Goal: Information Seeking & Learning: Learn about a topic

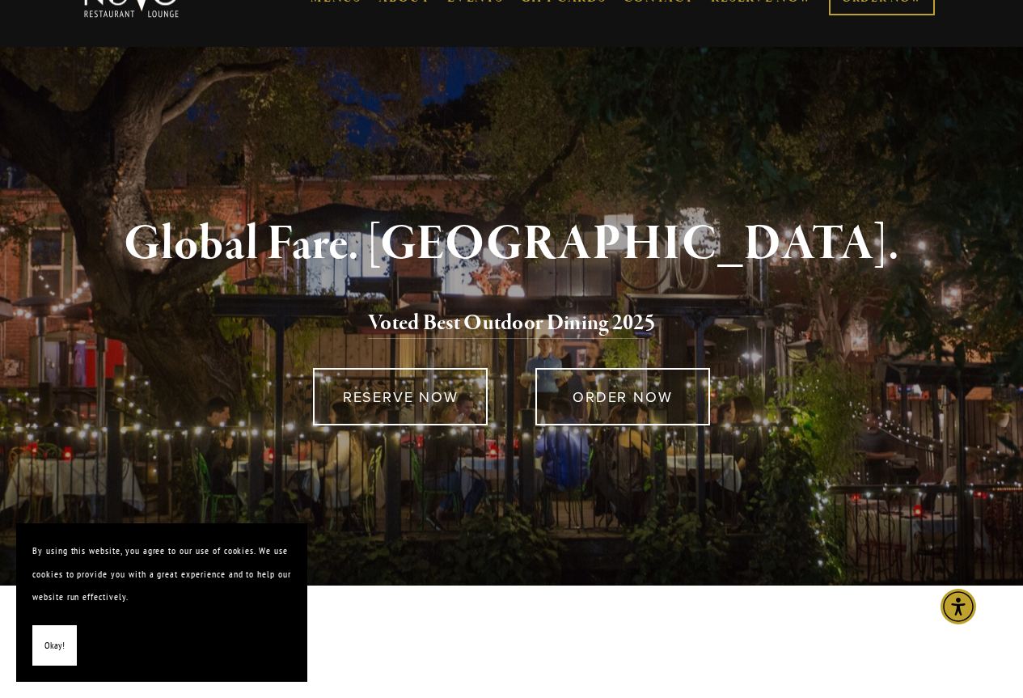
scroll to position [8, 0]
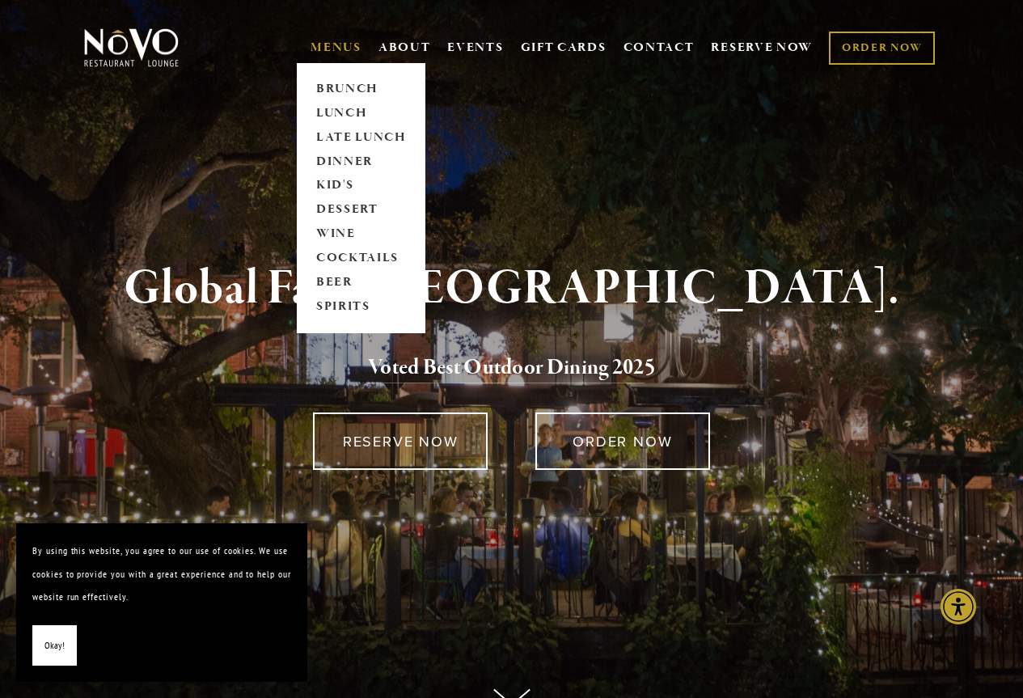
click at [334, 46] on link "MENUS" at bounding box center [336, 48] width 51 height 16
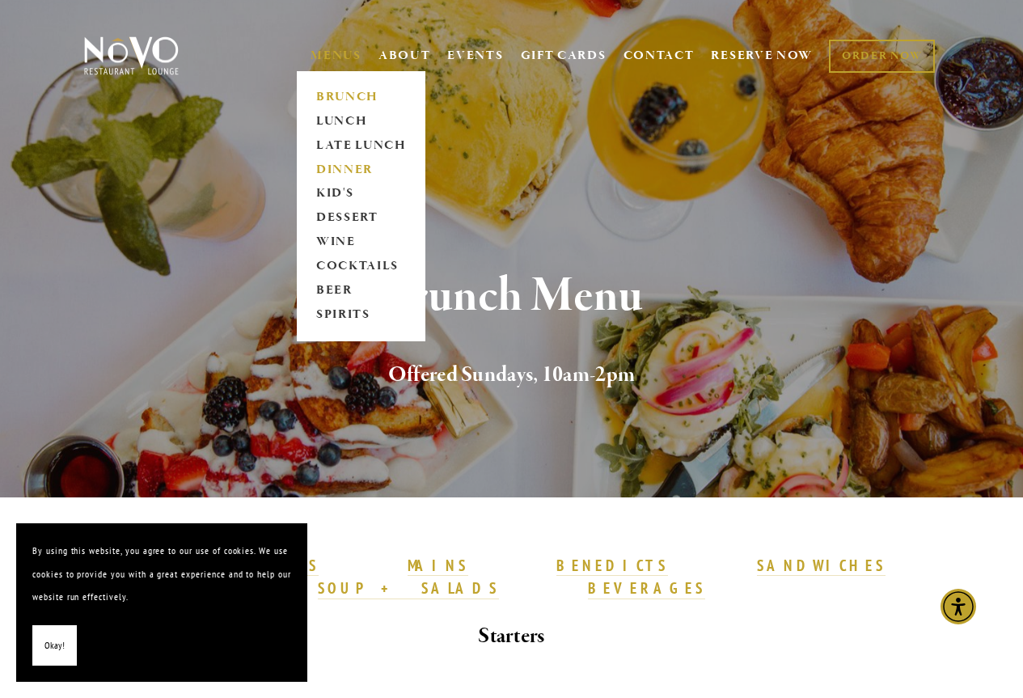
click at [336, 167] on link "DINNER" at bounding box center [361, 170] width 101 height 24
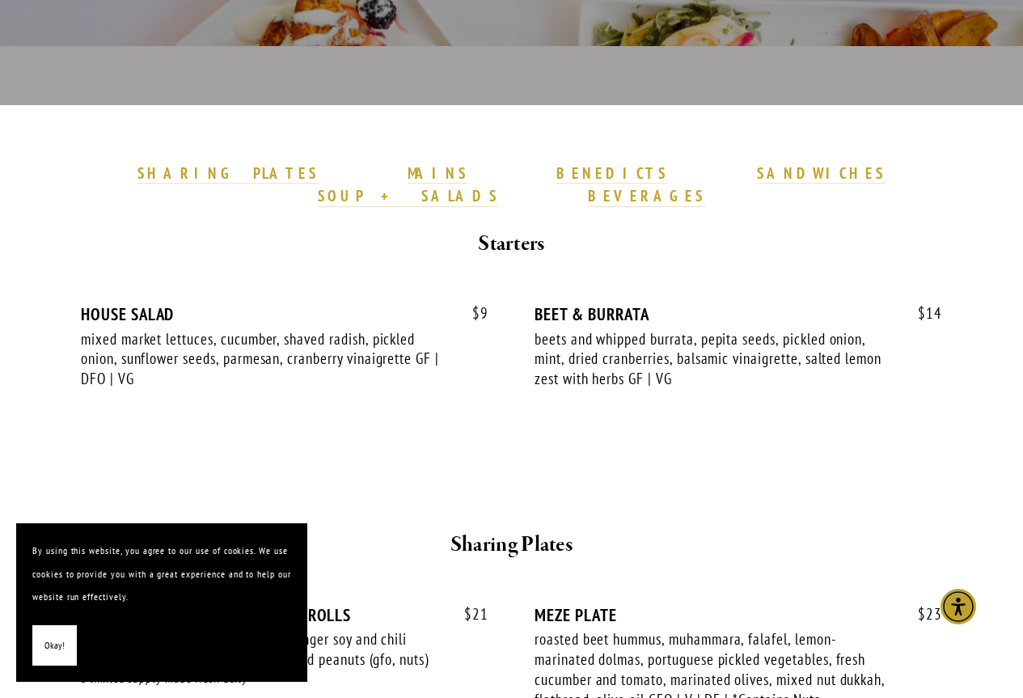
scroll to position [485, 0]
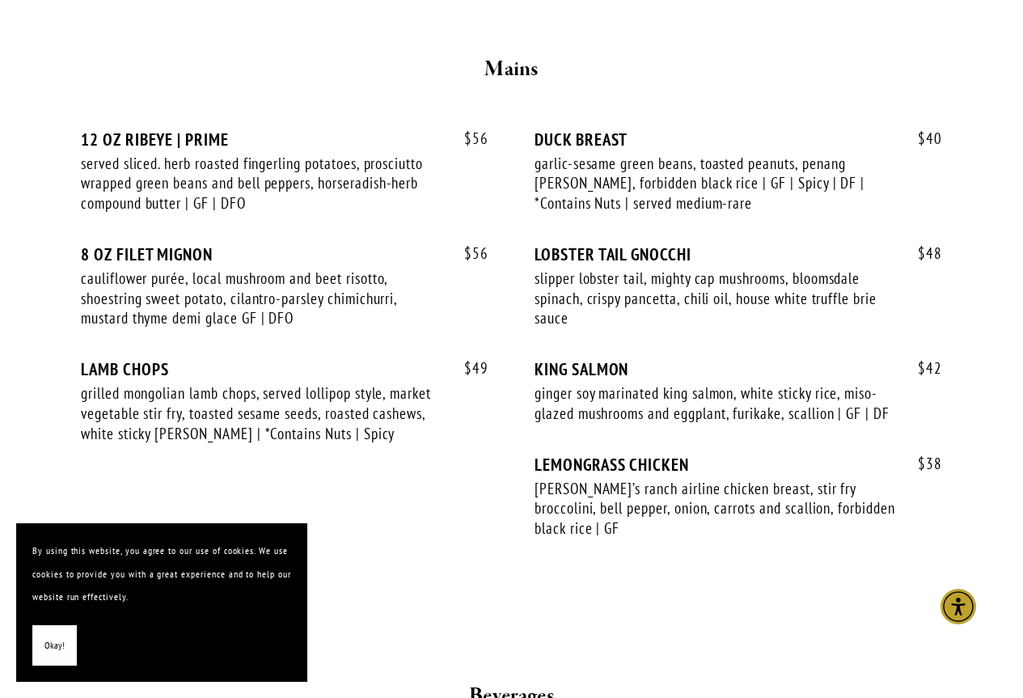
scroll to position [2912, 0]
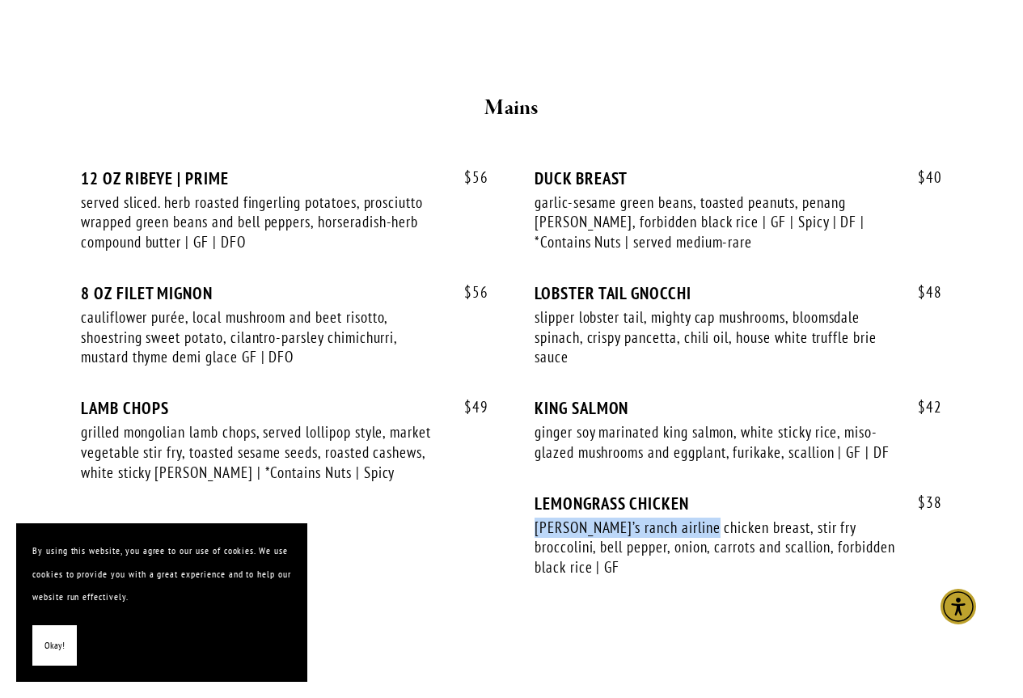
click at [708, 494] on div "$ 38 LEMONGRASS CHICKEN mary’s ranch airline chicken breast, stir fry broccolin…" at bounding box center [739, 551] width 408 height 115
click at [554, 331] on div "slipper lobster tail, mighty cap mushrooms, bloomsdale spinach, crispy pancetta…" at bounding box center [716, 337] width 362 height 60
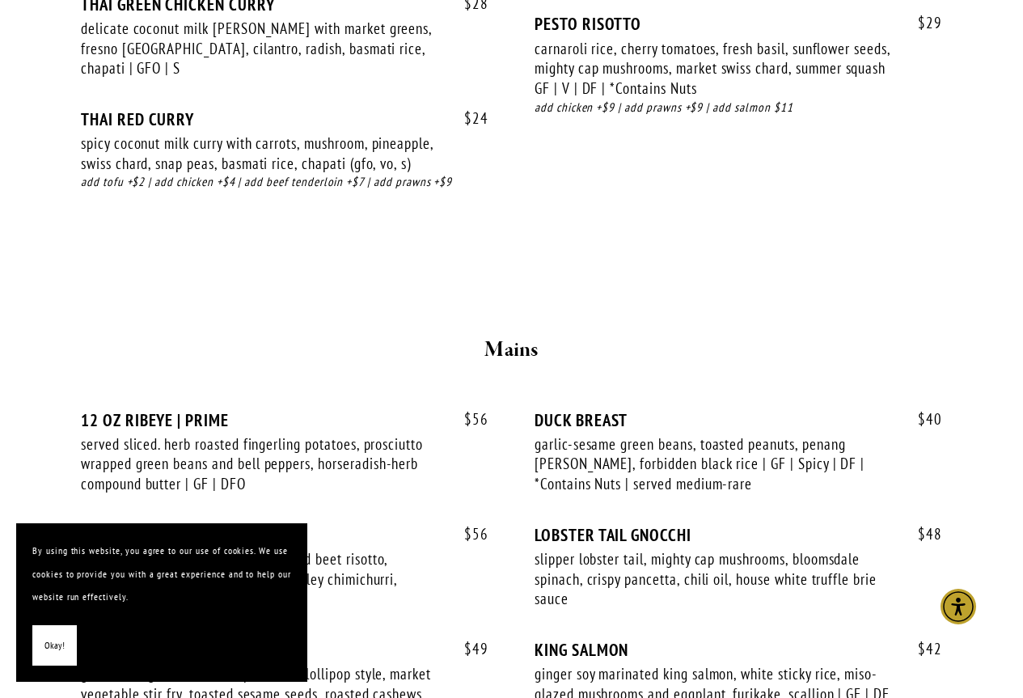
scroll to position [2670, 0]
